Goal: Navigation & Orientation: Find specific page/section

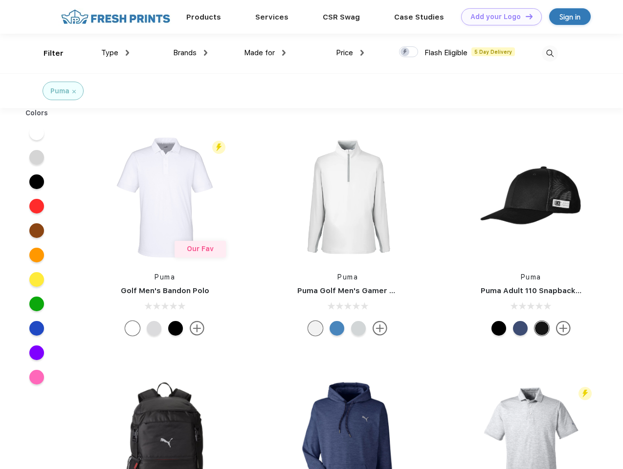
scroll to position [0, 0]
click at [498, 17] on link "Add your Logo Design Tool" at bounding box center [501, 16] width 81 height 17
click at [0, 0] on div "Design Tool" at bounding box center [0, 0] width 0 height 0
click at [525, 16] on link "Add your Logo Design Tool" at bounding box center [501, 16] width 81 height 17
click at [47, 53] on div "Filter" at bounding box center [54, 53] width 20 height 11
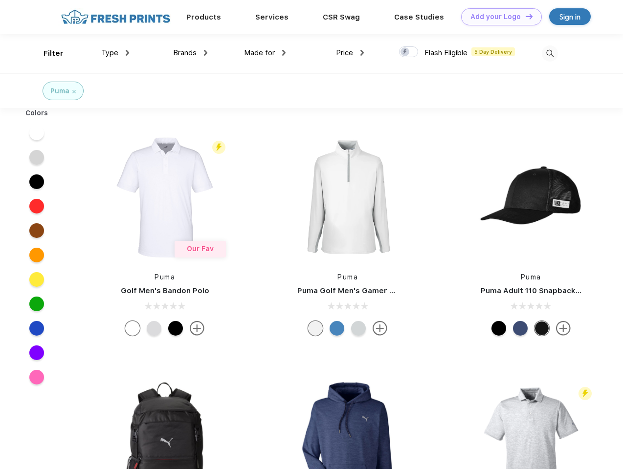
click at [115, 53] on span "Type" at bounding box center [109, 52] width 17 height 9
click at [190, 53] on span "Brands" at bounding box center [184, 52] width 23 height 9
click at [265, 53] on span "Made for" at bounding box center [259, 52] width 31 height 9
click at [350, 53] on span "Price" at bounding box center [344, 52] width 17 height 9
click at [409, 52] on div at bounding box center [408, 51] width 19 height 11
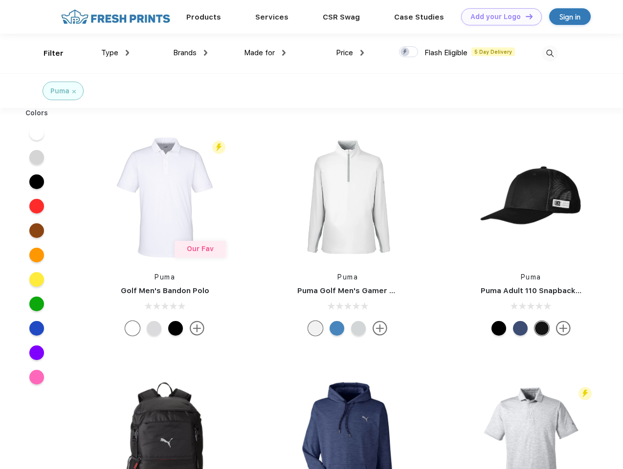
click at [405, 52] on input "checkbox" at bounding box center [402, 49] width 6 height 6
click at [550, 53] on img at bounding box center [550, 53] width 16 height 16
